Goal: Find specific page/section: Find specific page/section

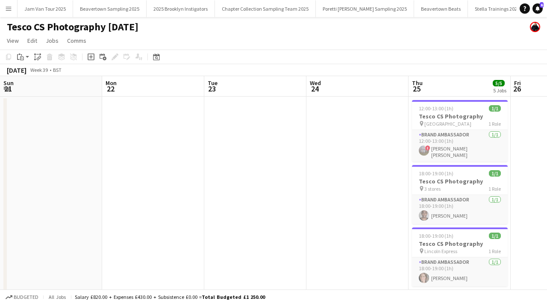
scroll to position [0, 222]
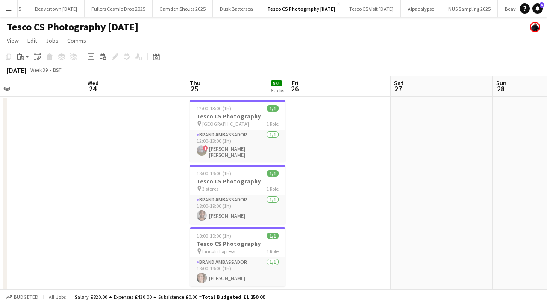
click at [15, 8] on button "Menu" at bounding box center [8, 8] width 17 height 17
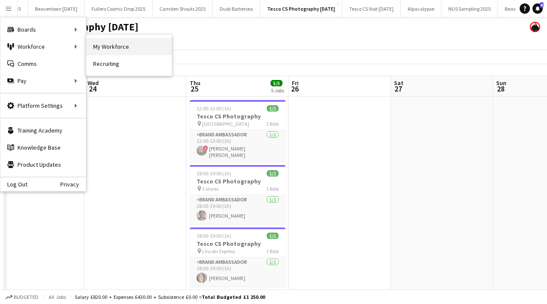
click at [105, 49] on link "My Workforce" at bounding box center [128, 46] width 85 height 17
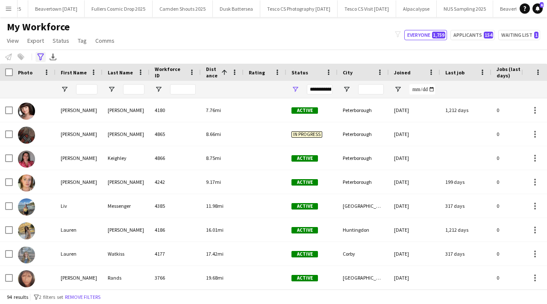
click at [38, 56] on icon at bounding box center [40, 56] width 6 height 7
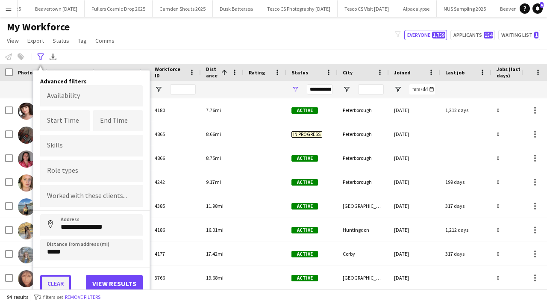
click at [61, 279] on button "Clear" at bounding box center [55, 283] width 31 height 17
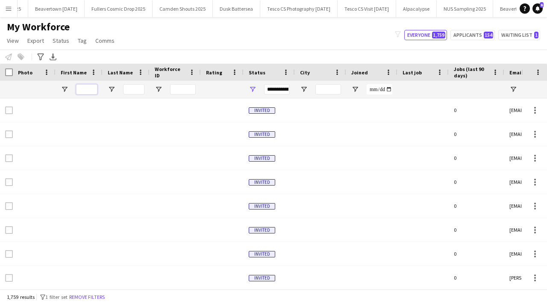
click at [87, 87] on input "First Name Filter Input" at bounding box center [86, 89] width 21 height 10
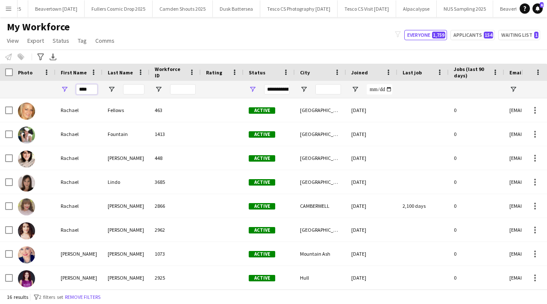
type input "****"
click at [143, 88] on input "Last Name Filter Input" at bounding box center [133, 89] width 21 height 10
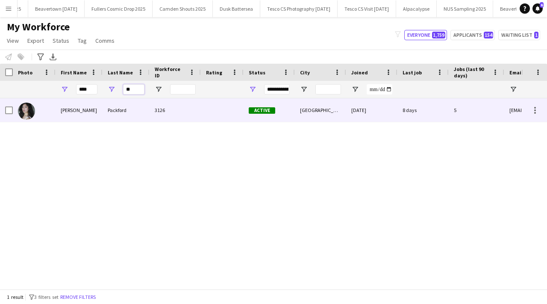
type input "**"
click at [157, 115] on div "3126" at bounding box center [174, 109] width 51 height 23
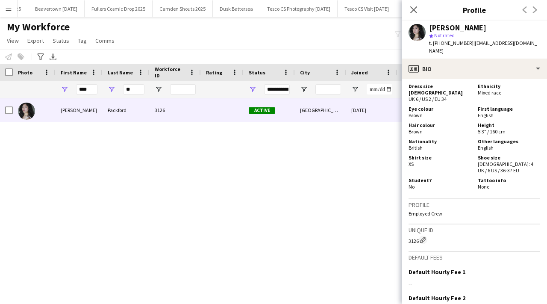
scroll to position [491, 0]
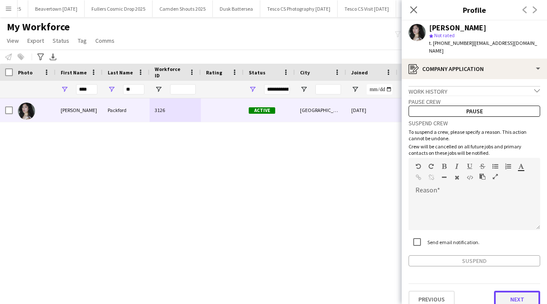
click at [510, 290] on button "Next" at bounding box center [517, 298] width 46 height 17
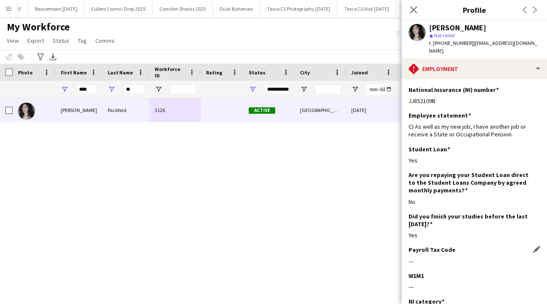
scroll to position [113, 0]
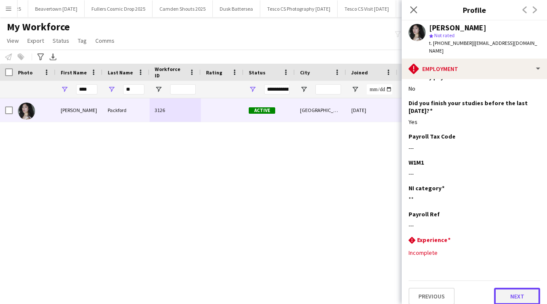
click at [502, 292] on button "Next" at bounding box center [517, 295] width 46 height 17
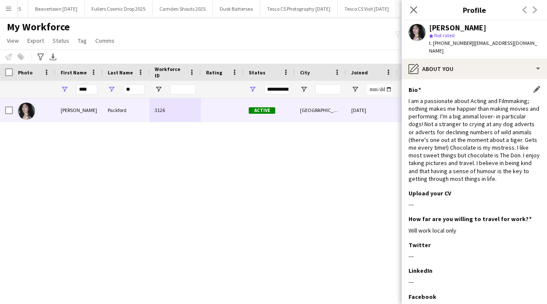
scroll to position [81, 0]
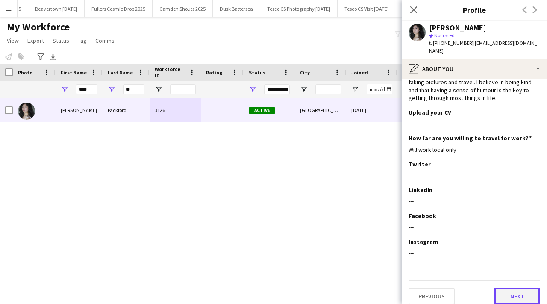
click at [505, 291] on button "Next" at bounding box center [517, 295] width 46 height 17
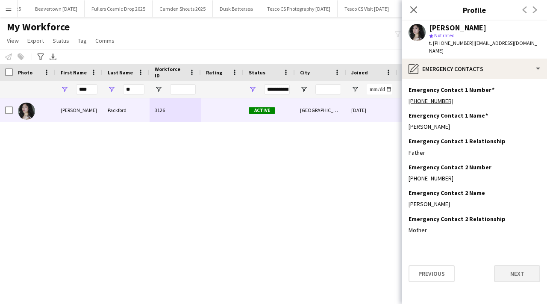
scroll to position [0, 0]
click at [505, 265] on button "Next" at bounding box center [517, 273] width 46 height 17
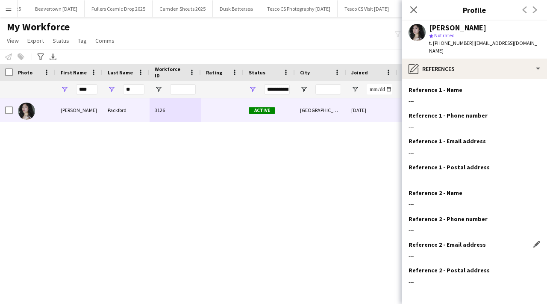
scroll to position [29, 0]
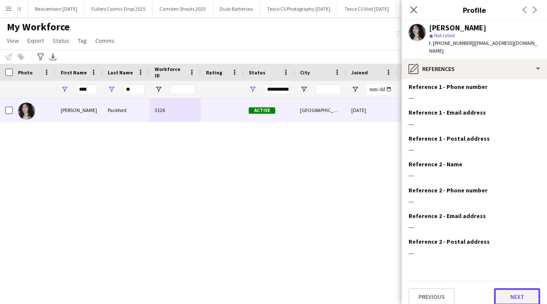
click at [512, 294] on button "Next" at bounding box center [517, 296] width 46 height 17
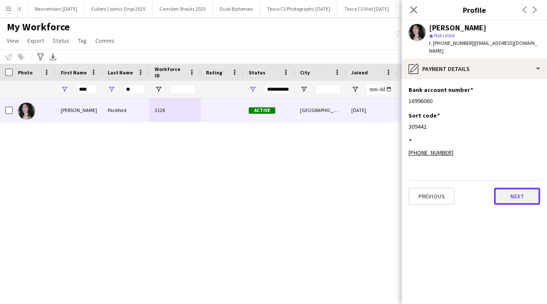
click at [523, 187] on button "Next" at bounding box center [517, 195] width 46 height 17
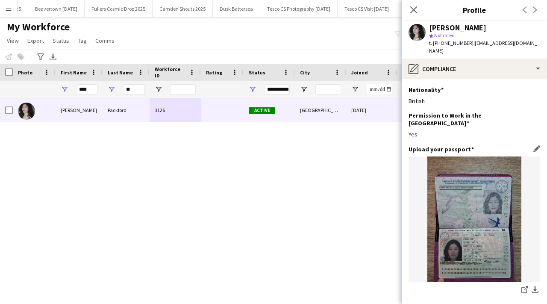
click at [461, 188] on img at bounding box center [474, 218] width 132 height 125
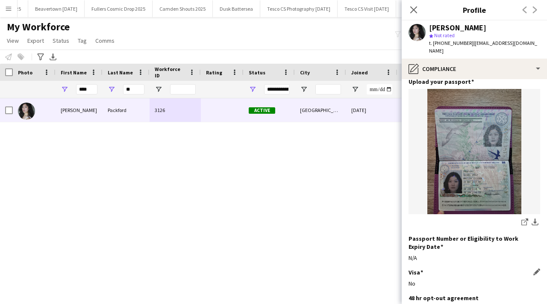
scroll to position [142, 0]
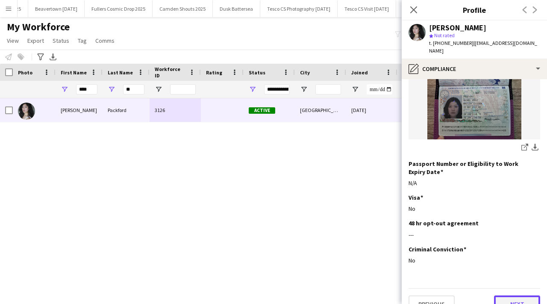
click at [494, 295] on button "Next" at bounding box center [517, 303] width 46 height 17
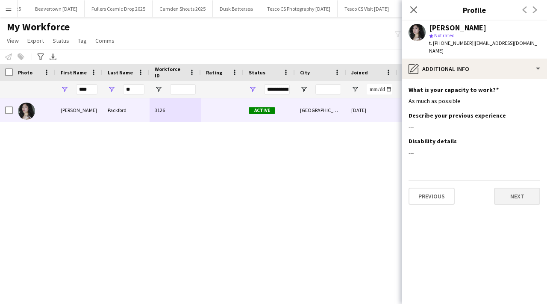
scroll to position [0, 0]
click at [514, 187] on button "Next" at bounding box center [517, 195] width 46 height 17
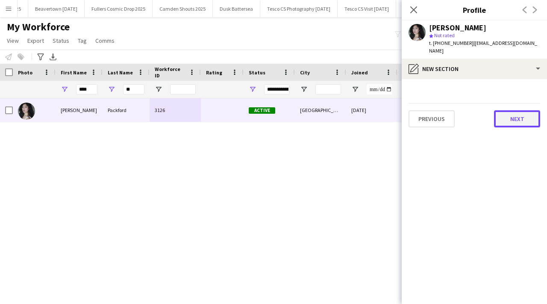
click at [520, 111] on button "Next" at bounding box center [517, 118] width 46 height 17
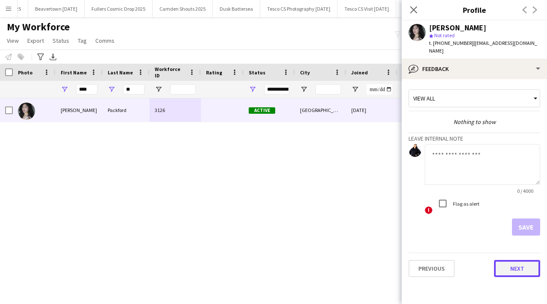
click at [509, 269] on button "Next" at bounding box center [517, 268] width 46 height 17
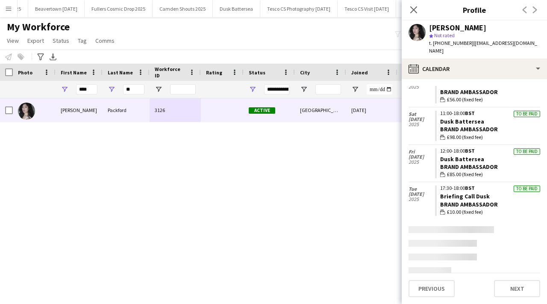
scroll to position [389, 0]
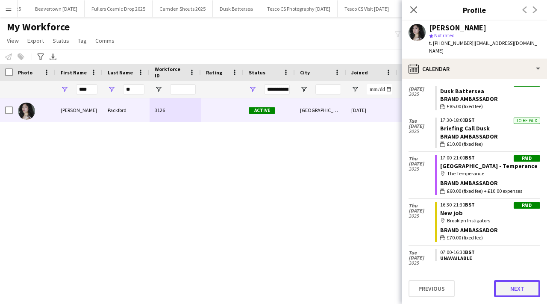
click at [505, 295] on button "Next" at bounding box center [517, 288] width 46 height 17
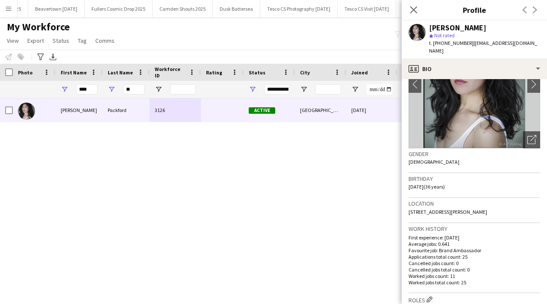
scroll to position [0, 0]
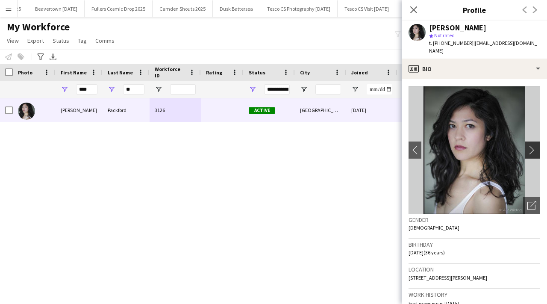
click at [530, 145] on app-icon "chevron-right" at bounding box center [533, 149] width 13 height 9
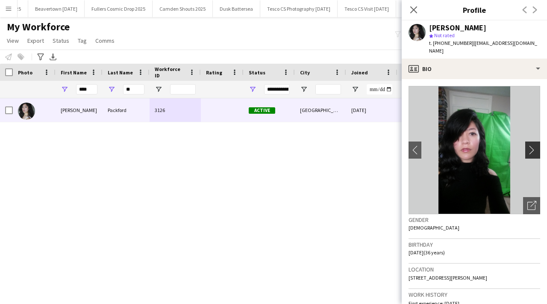
click at [530, 145] on app-icon "chevron-right" at bounding box center [533, 149] width 13 height 9
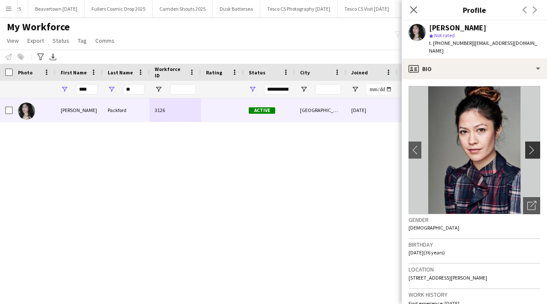
click at [531, 145] on app-icon "chevron-right" at bounding box center [533, 149] width 13 height 9
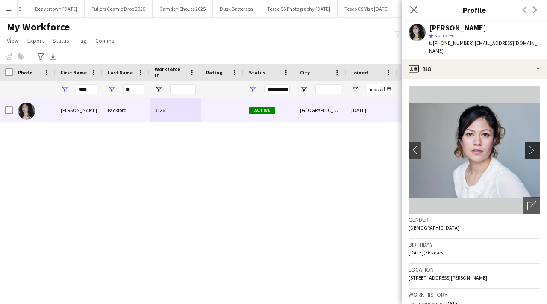
click at [529, 149] on button "chevron-right" at bounding box center [533, 149] width 17 height 17
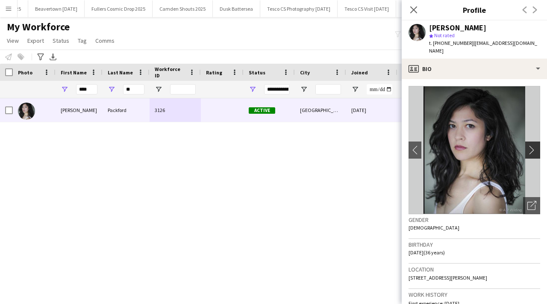
click at [529, 146] on app-icon "chevron-right" at bounding box center [533, 149] width 13 height 9
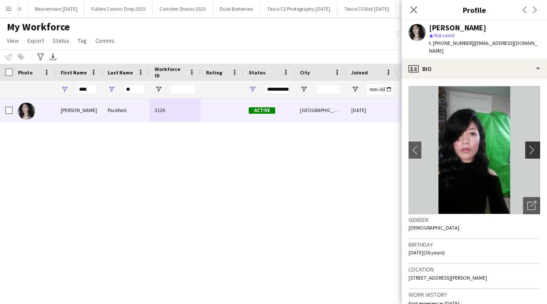
click at [530, 146] on app-icon "chevron-right" at bounding box center [533, 149] width 13 height 9
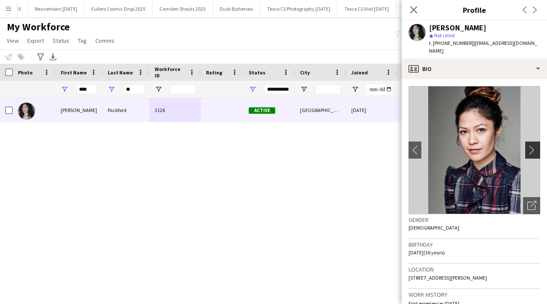
click at [530, 146] on app-icon "chevron-right" at bounding box center [533, 149] width 13 height 9
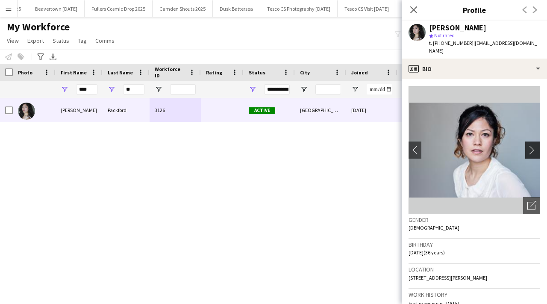
click at [530, 146] on app-icon "chevron-right" at bounding box center [533, 149] width 13 height 9
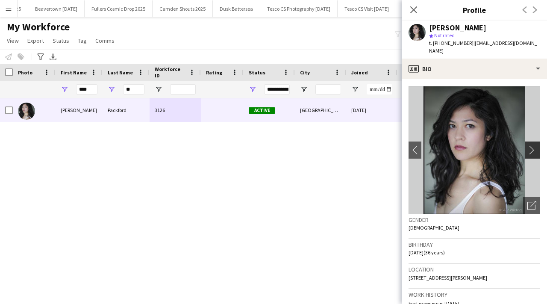
click at [531, 146] on button "chevron-right" at bounding box center [533, 149] width 17 height 17
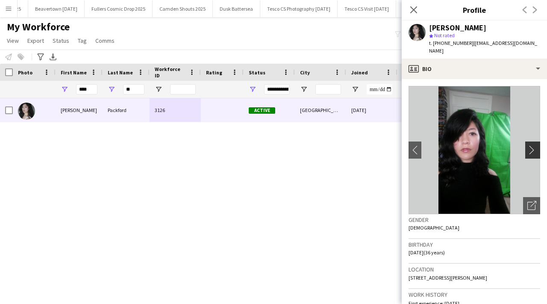
click at [531, 147] on button "chevron-right" at bounding box center [533, 149] width 17 height 17
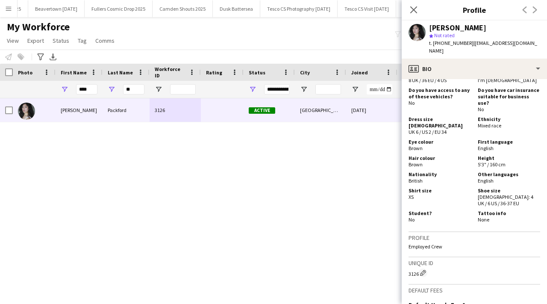
scroll to position [491, 0]
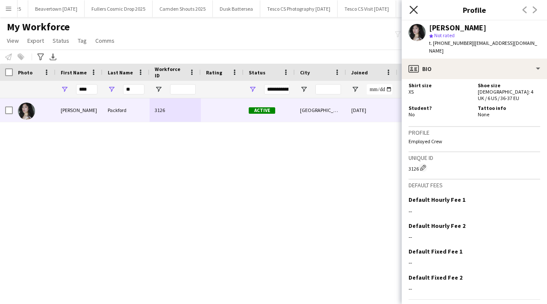
click at [416, 7] on icon "Close pop-in" at bounding box center [413, 10] width 8 height 8
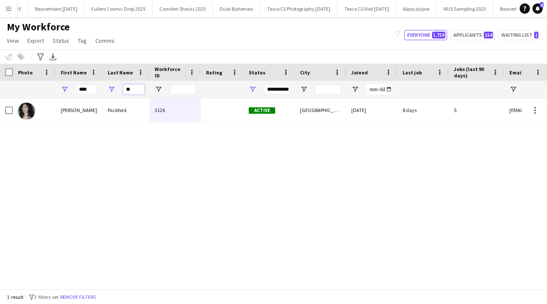
drag, startPoint x: 137, startPoint y: 89, endPoint x: 111, endPoint y: 89, distance: 25.6
click at [112, 89] on div "**" at bounding box center [125, 89] width 47 height 17
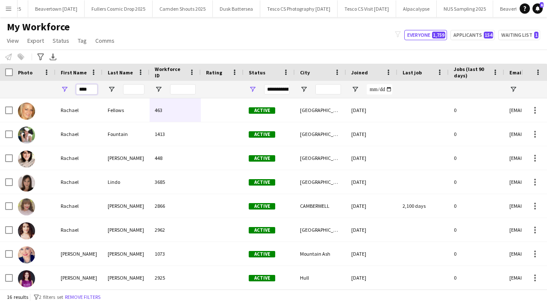
drag, startPoint x: 88, startPoint y: 89, endPoint x: 84, endPoint y: 90, distance: 4.3
click at [84, 90] on input "****" at bounding box center [86, 89] width 21 height 10
type input "*"
